Goal: Entertainment & Leisure: Consume media (video, audio)

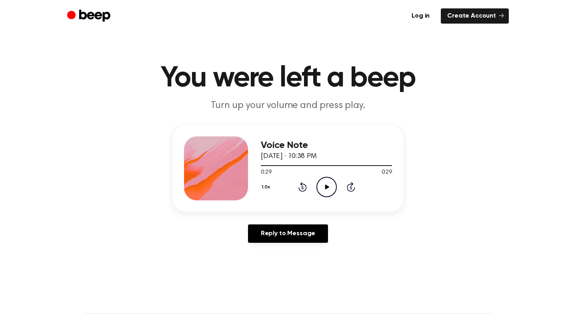
click at [330, 179] on icon "Play Audio" at bounding box center [326, 187] width 20 height 20
click at [330, 188] on icon "Pause Audio" at bounding box center [326, 187] width 20 height 20
click at [330, 188] on icon "Play Audio" at bounding box center [326, 187] width 20 height 20
click at [330, 188] on icon "Pause Audio" at bounding box center [326, 187] width 20 height 20
click at [330, 188] on icon "Play Audio" at bounding box center [326, 187] width 20 height 20
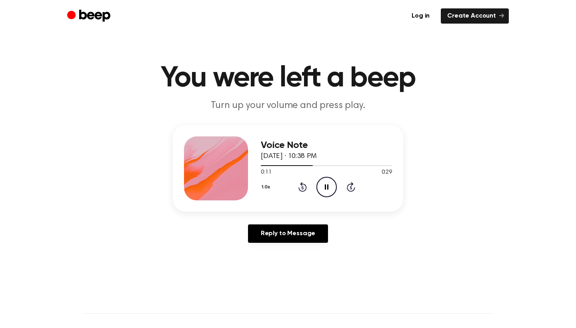
click at [330, 188] on icon "Pause Audio" at bounding box center [326, 187] width 20 height 20
click at [330, 188] on icon "Play Audio" at bounding box center [326, 187] width 20 height 20
click at [330, 188] on icon "Pause Audio" at bounding box center [326, 187] width 20 height 20
click at [330, 188] on icon "Play Audio" at bounding box center [326, 187] width 20 height 20
click at [330, 188] on icon "Pause Audio" at bounding box center [326, 187] width 20 height 20
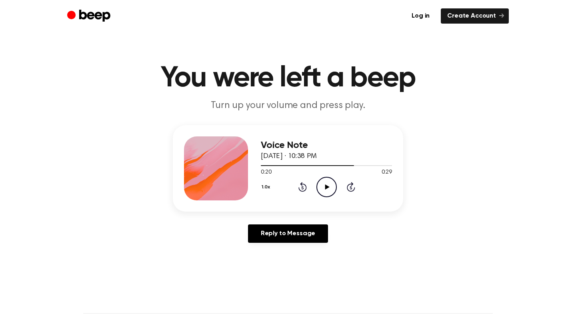
click at [330, 188] on icon "Play Audio" at bounding box center [326, 187] width 20 height 20
click at [330, 188] on icon "Pause Audio" at bounding box center [326, 187] width 20 height 20
click at [330, 188] on icon "Play Audio" at bounding box center [326, 187] width 20 height 20
click at [330, 188] on icon "Pause Audio" at bounding box center [326, 187] width 20 height 20
click at [326, 182] on icon "Play Audio" at bounding box center [326, 187] width 20 height 20
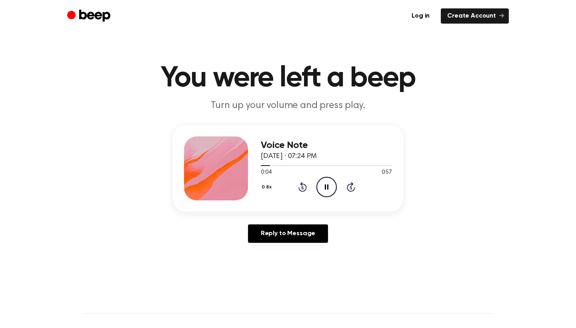
click at [326, 182] on icon "Pause Audio" at bounding box center [326, 187] width 20 height 20
click at [326, 182] on icon "Play Audio" at bounding box center [326, 187] width 20 height 20
click at [326, 182] on icon "Pause Audio" at bounding box center [326, 187] width 20 height 20
click at [326, 182] on icon "Play Audio" at bounding box center [326, 187] width 20 height 20
click at [326, 182] on icon "Pause Audio" at bounding box center [326, 187] width 20 height 20
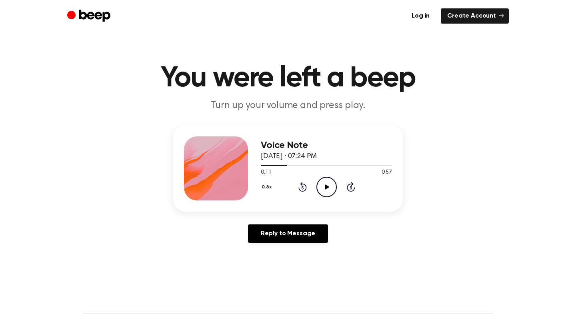
click at [326, 182] on icon "Play Audio" at bounding box center [326, 187] width 20 height 20
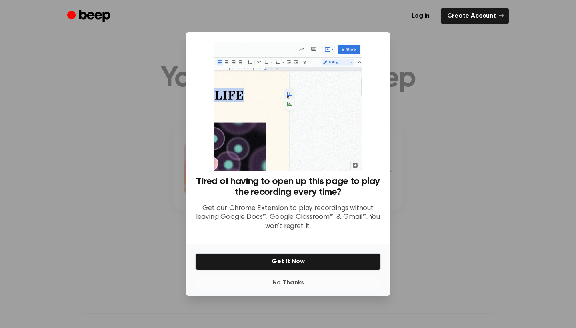
click at [292, 281] on button "No Thanks" at bounding box center [288, 283] width 186 height 16
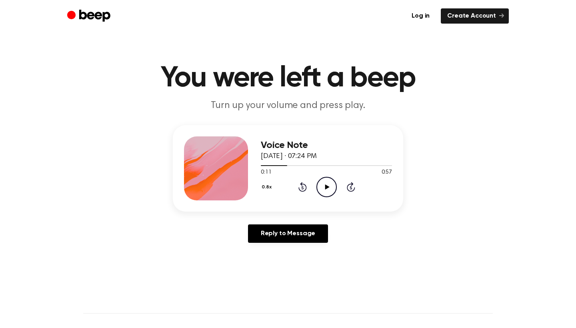
click at [321, 190] on icon "Play Audio" at bounding box center [326, 187] width 20 height 20
click at [324, 190] on icon "Play Audio" at bounding box center [326, 187] width 20 height 20
click at [326, 187] on icon at bounding box center [327, 186] width 4 height 5
